Goal: Navigation & Orientation: Understand site structure

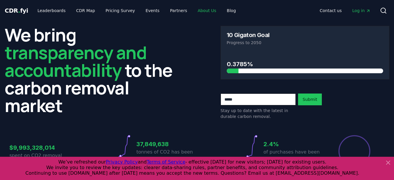
click at [198, 11] on link "About Us" at bounding box center [207, 10] width 28 height 11
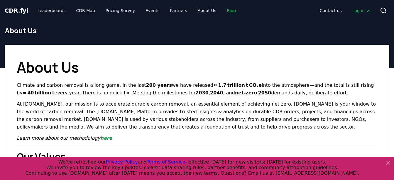
click at [222, 9] on link "Blog" at bounding box center [231, 10] width 18 height 11
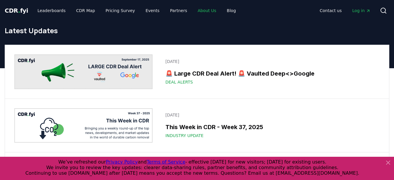
click at [200, 11] on link "About Us" at bounding box center [207, 10] width 28 height 11
